Goal: Find specific page/section: Find specific page/section

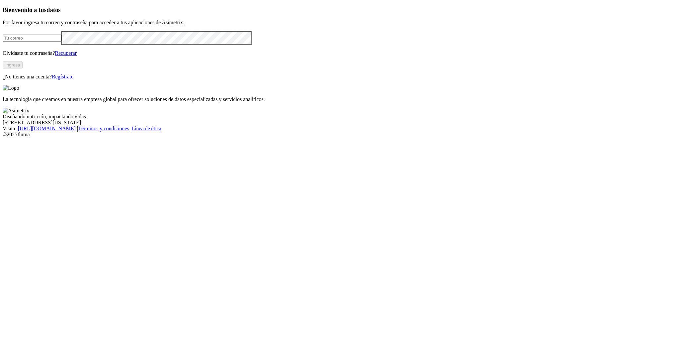
type input "[PERSON_NAME][EMAIL_ADDRESS][PERSON_NAME][DOMAIN_NAME]"
click at [23, 68] on button "Ingresa" at bounding box center [13, 64] width 20 height 7
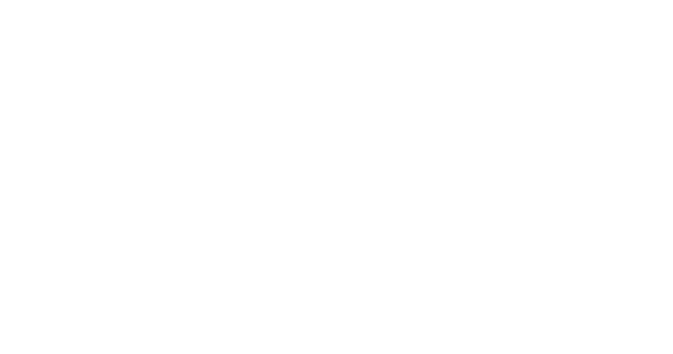
scroll to position [442, 0]
